Goal: Complete application form: Complete application form

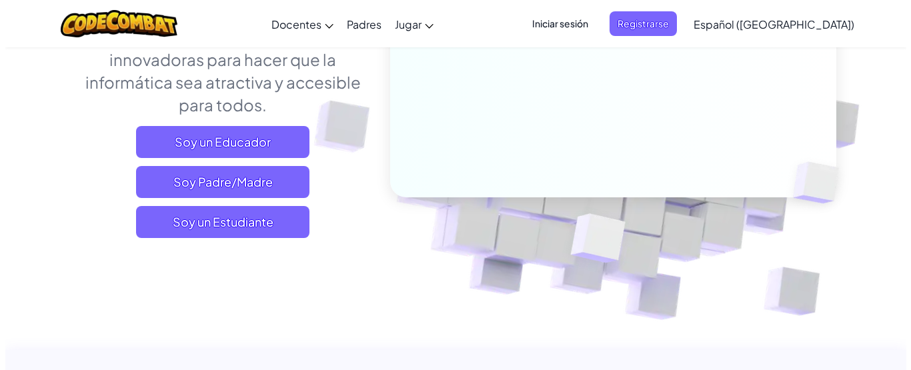
scroll to position [240, 0]
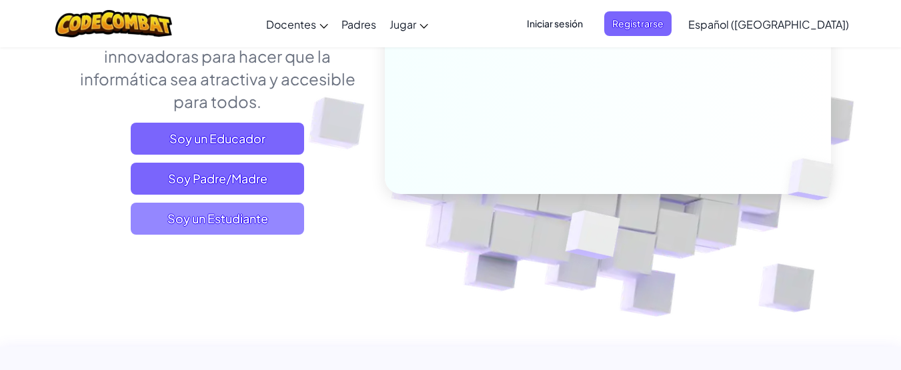
click at [228, 227] on span "Soy un Estudiante" at bounding box center [217, 219] width 173 height 32
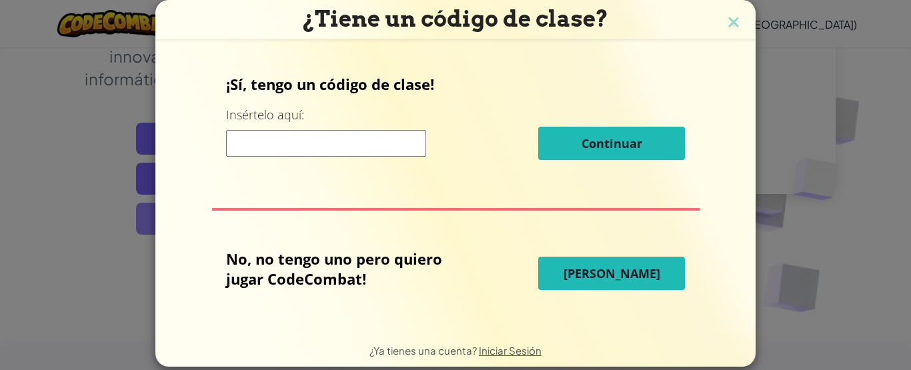
click at [228, 227] on div "¡Sí, tengo un código de clase! Insértelo aquí: Continuar No, no tengo uno pero …" at bounding box center [456, 185] width 574 height 261
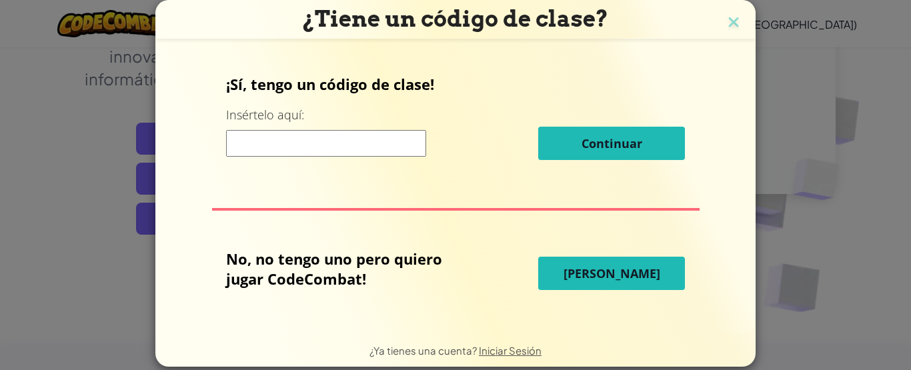
click at [228, 227] on div "¡Sí, tengo un código de clase! Insértelo aquí: Continuar No, no tengo uno pero …" at bounding box center [456, 185] width 574 height 261
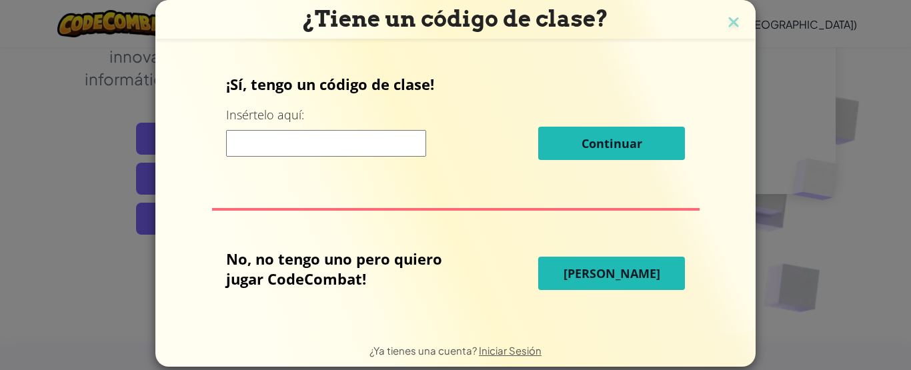
click at [228, 227] on div "¡Sí, tengo un código de clase! Insértelo aquí: Continuar No, no tengo uno pero …" at bounding box center [456, 185] width 574 height 261
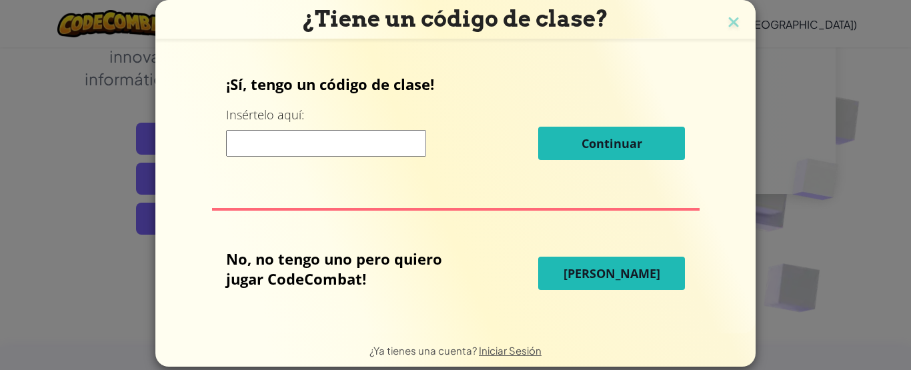
click at [228, 227] on div "¡Sí, tengo un código de clase! Insértelo aquí: Continuar No, no tengo uno pero …" at bounding box center [456, 185] width 574 height 261
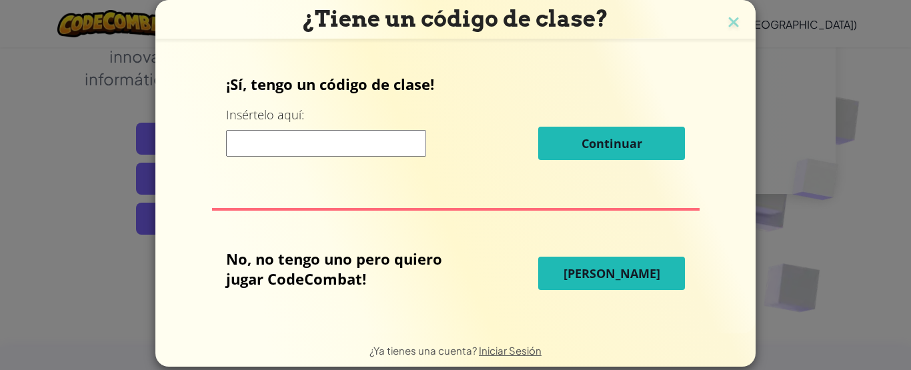
click at [228, 227] on div "¡Sí, tengo un código de clase! Insértelo aquí: Continuar No, no tengo uno pero …" at bounding box center [456, 185] width 574 height 261
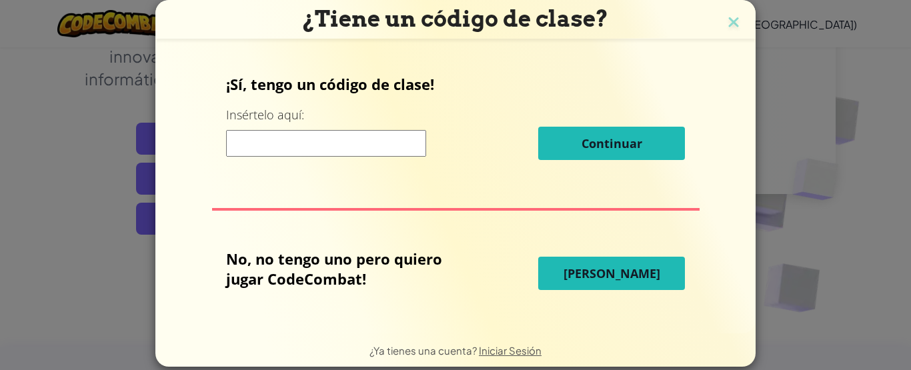
click at [228, 227] on div "¡Sí, tengo un código de clase! Insértelo aquí: Continuar No, no tengo uno pero …" at bounding box center [456, 185] width 574 height 261
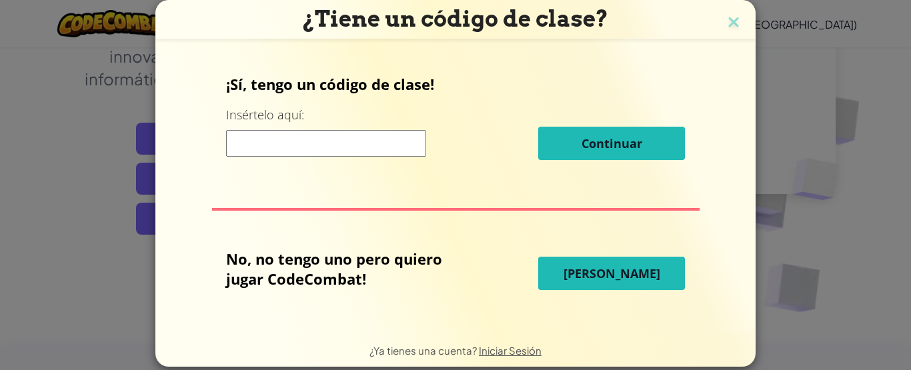
click at [228, 227] on div "¡Sí, tengo un código de clase! Insértelo aquí: Continuar No, no tengo uno pero …" at bounding box center [456, 185] width 574 height 261
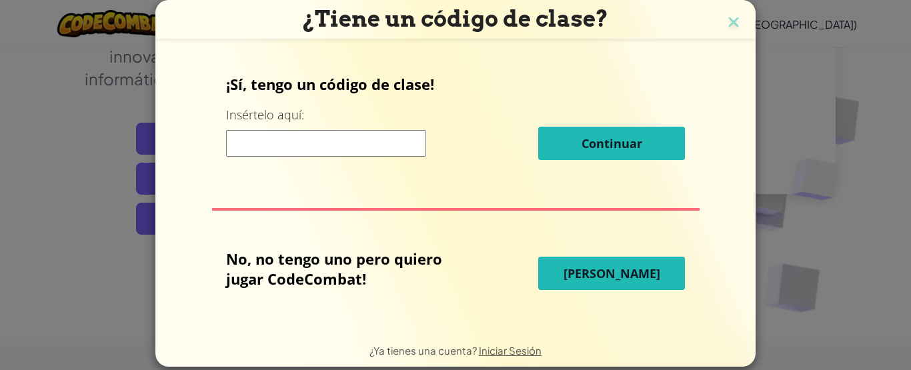
click at [271, 214] on div "¡Sí, tengo un código de clase! Insértelo aquí: Continuar No, no tengo uno pero …" at bounding box center [456, 185] width 574 height 261
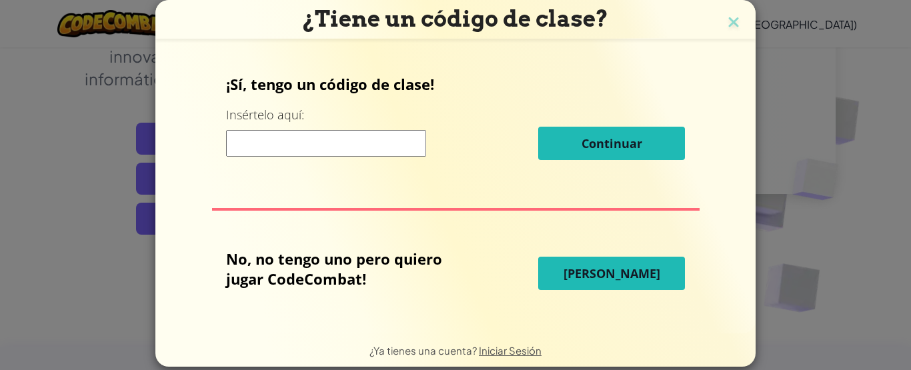
click at [271, 214] on div "¡Sí, tengo un código de clase! Insértelo aquí: Continuar No, no tengo uno pero …" at bounding box center [456, 185] width 574 height 261
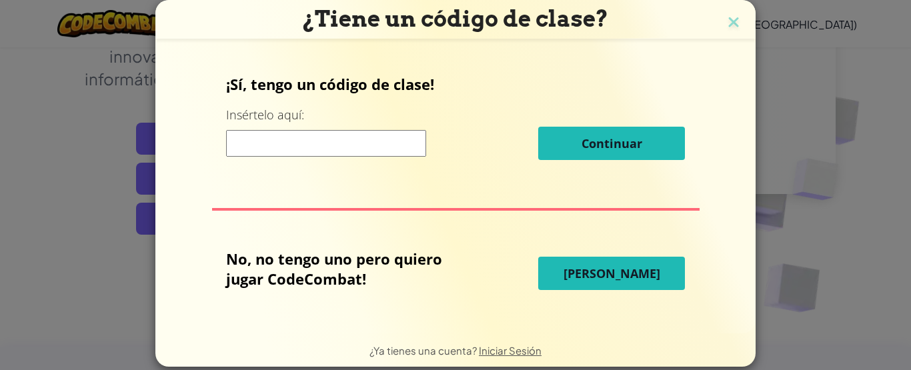
click at [271, 214] on div "¡Sí, tengo un código de clase! Insértelo aquí: Continuar No, no tengo uno pero …" at bounding box center [456, 185] width 574 height 261
